Goal: Information Seeking & Learning: Learn about a topic

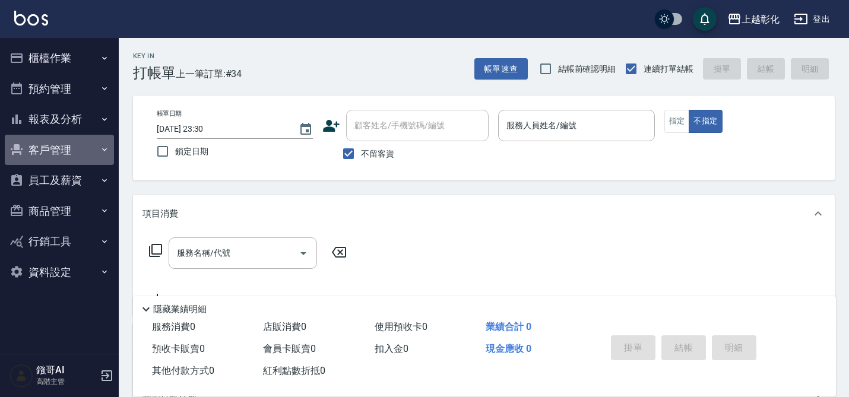
click at [93, 139] on button "客戶管理" at bounding box center [59, 150] width 109 height 31
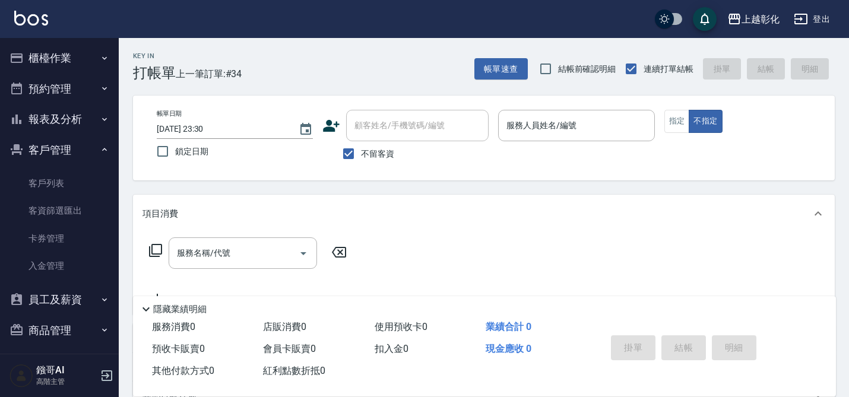
click at [91, 126] on button "報表及分析" at bounding box center [59, 119] width 109 height 31
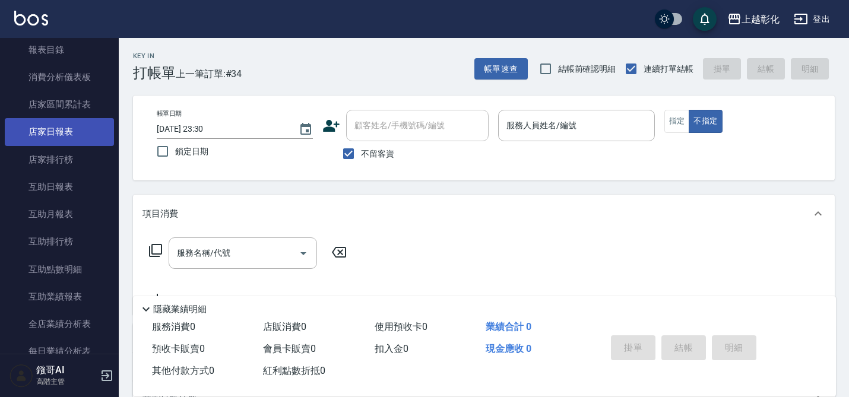
click at [47, 234] on link "互助排行榜" at bounding box center [59, 241] width 109 height 27
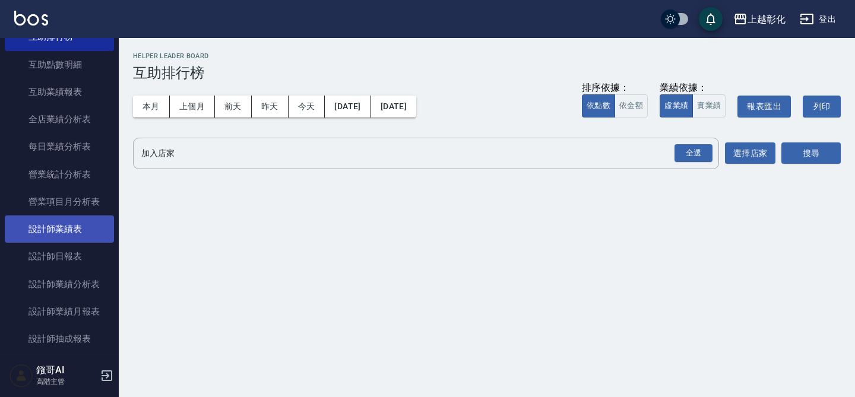
click at [48, 233] on link "設計師業績表" at bounding box center [59, 228] width 109 height 27
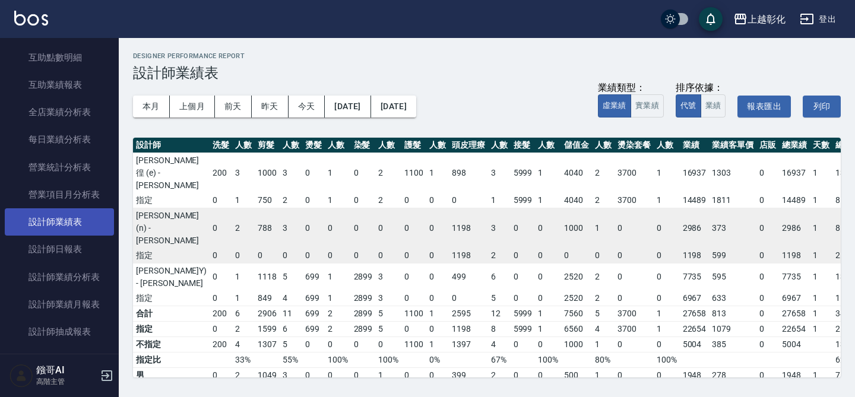
click at [48, 233] on link "設計師業績表" at bounding box center [59, 221] width 109 height 27
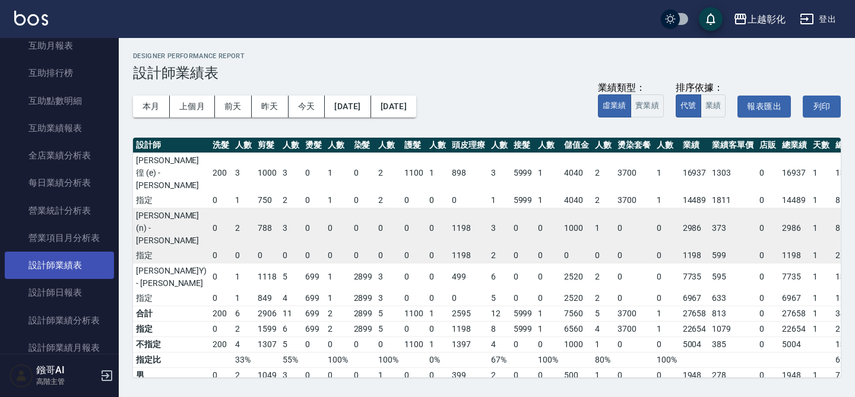
scroll to position [210, 0]
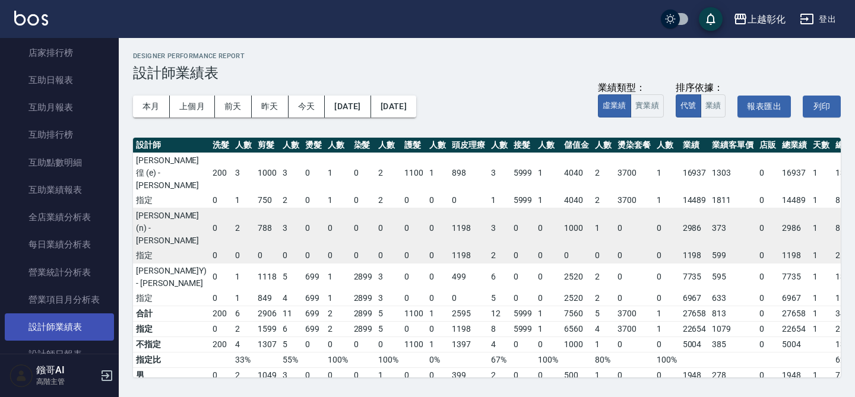
click at [48, 233] on link "每日業績分析表" at bounding box center [59, 244] width 109 height 27
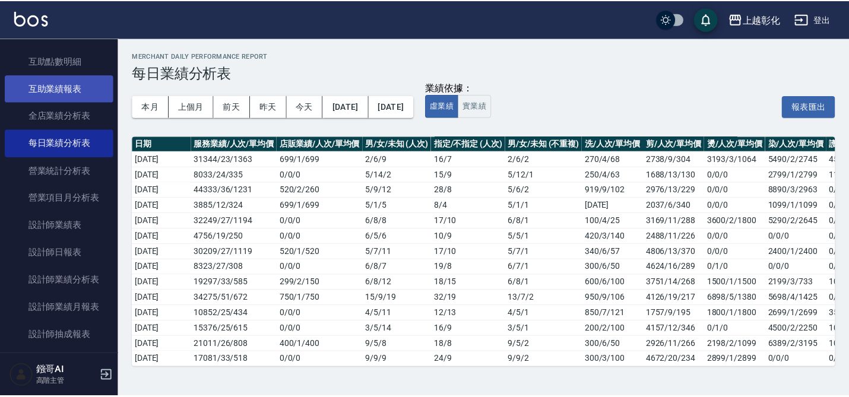
scroll to position [400, 0]
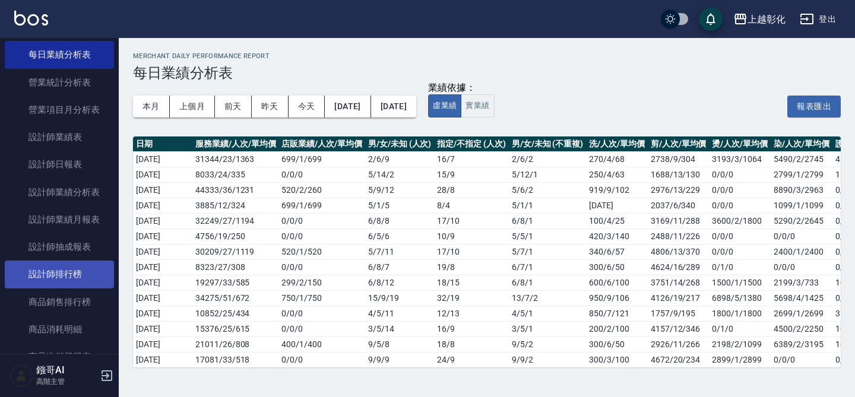
click at [41, 283] on link "設計師排行榜" at bounding box center [59, 274] width 109 height 27
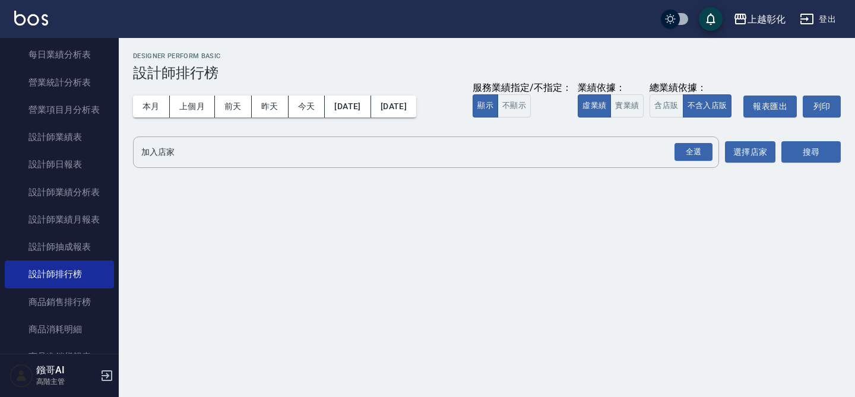
click at [144, 119] on div "本月 上個月 [DATE] [DATE] [DATE] [DATE] [DATE] 服務業績指定/不指定： 顯示 不顯示 業績依據： 虛業績 實業績 總業績依…" at bounding box center [487, 106] width 708 height 50
click at [148, 110] on button "本月" at bounding box center [151, 107] width 37 height 22
click at [681, 154] on div "全選" at bounding box center [693, 152] width 38 height 18
click at [794, 155] on button "搜尋" at bounding box center [810, 153] width 59 height 22
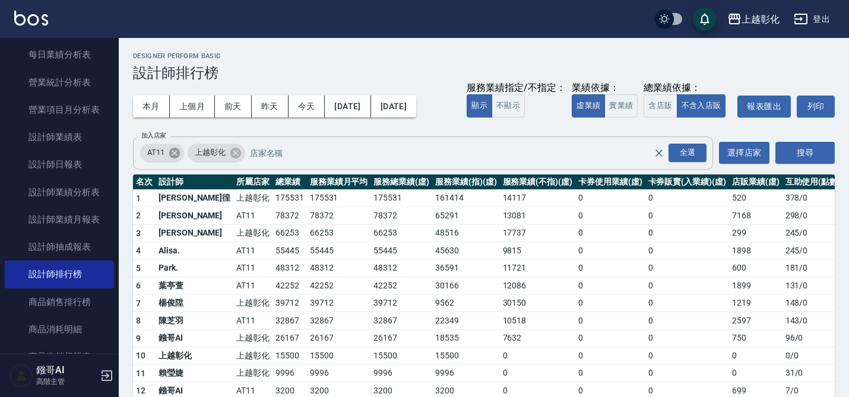
click at [170, 153] on icon at bounding box center [174, 152] width 11 height 11
click at [801, 151] on button "搜尋" at bounding box center [804, 153] width 59 height 22
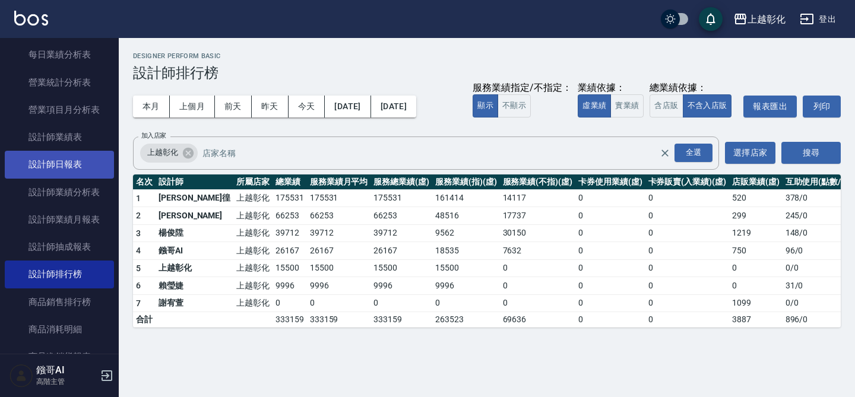
click at [65, 167] on link "設計師日報表" at bounding box center [59, 164] width 109 height 27
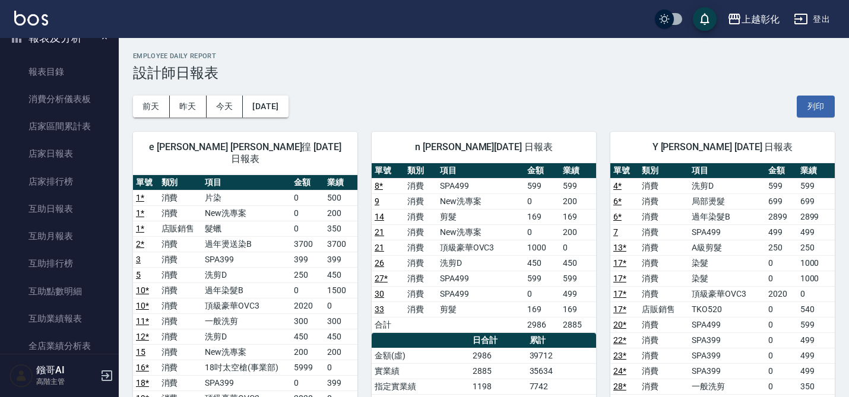
scroll to position [84, 0]
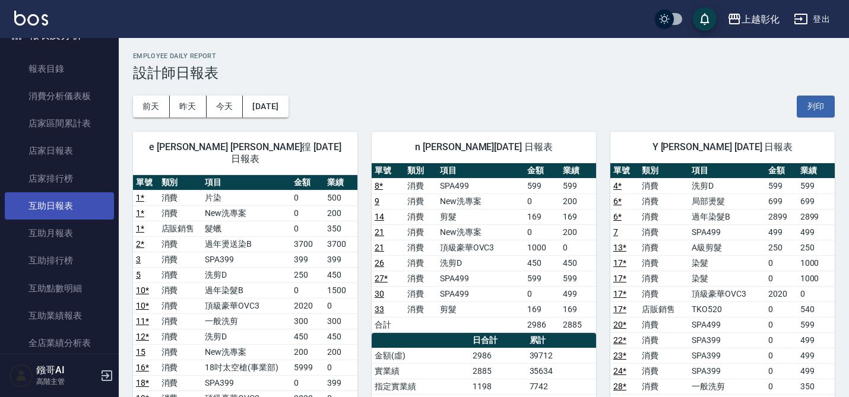
click at [77, 204] on link "互助日報表" at bounding box center [59, 205] width 109 height 27
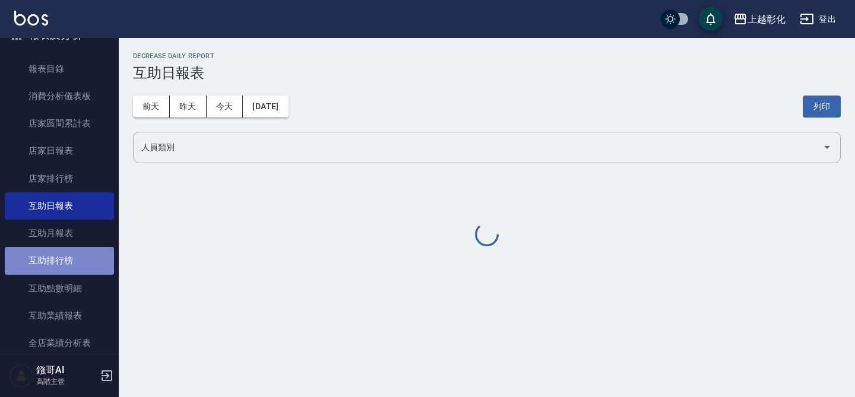
click at [76, 266] on link "互助排行榜" at bounding box center [59, 260] width 109 height 27
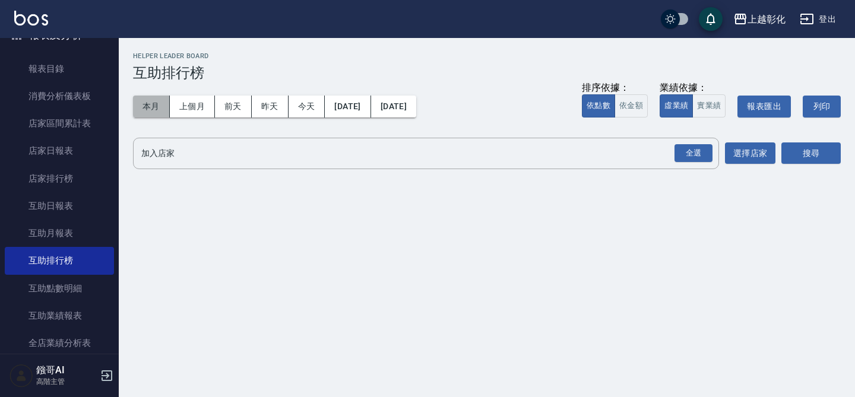
click at [148, 107] on button "本月" at bounding box center [151, 107] width 37 height 22
click at [681, 157] on div "全選" at bounding box center [693, 153] width 38 height 18
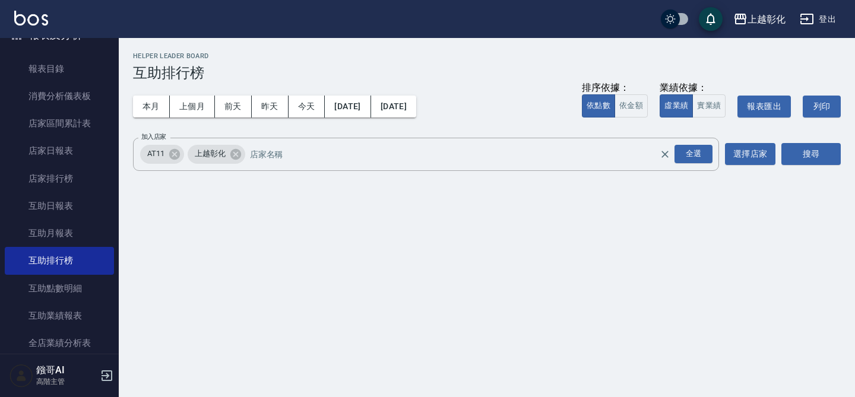
click at [848, 154] on div "上越彰化 [DATE] - [DATE] 互助排行榜 列印時間： [DATE][PHONE_NUMBER]:34 Helper Leader Board 互助…" at bounding box center [487, 114] width 736 height 153
click at [833, 154] on button "搜尋" at bounding box center [810, 154] width 59 height 22
